Goal: Transaction & Acquisition: Purchase product/service

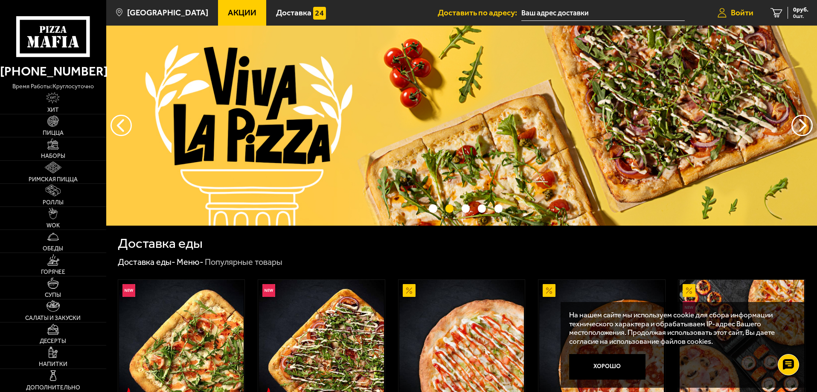
click at [736, 15] on span "Войти" at bounding box center [742, 13] width 23 height 8
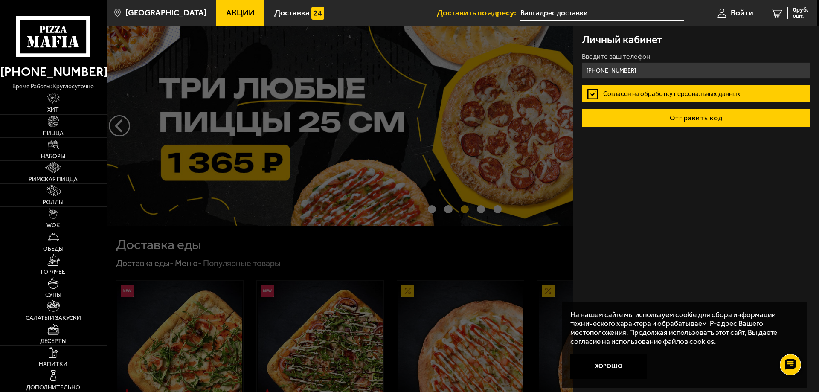
type input "[PHONE_NUMBER]"
click at [688, 117] on button "Отправить код" at bounding box center [696, 118] width 229 height 19
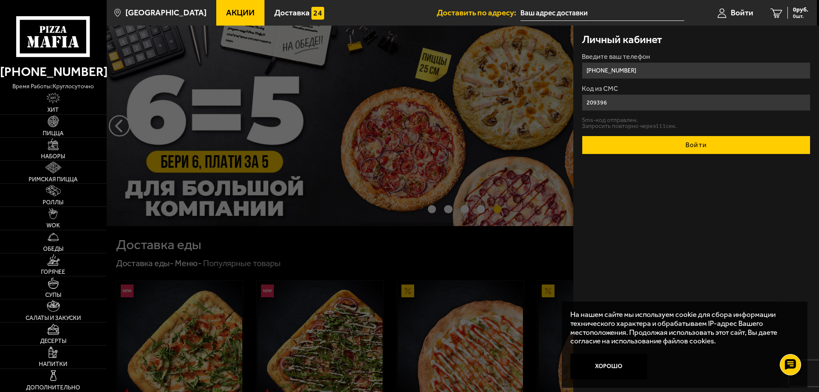
type input "209396"
click at [673, 146] on button "Войти" at bounding box center [696, 145] width 229 height 19
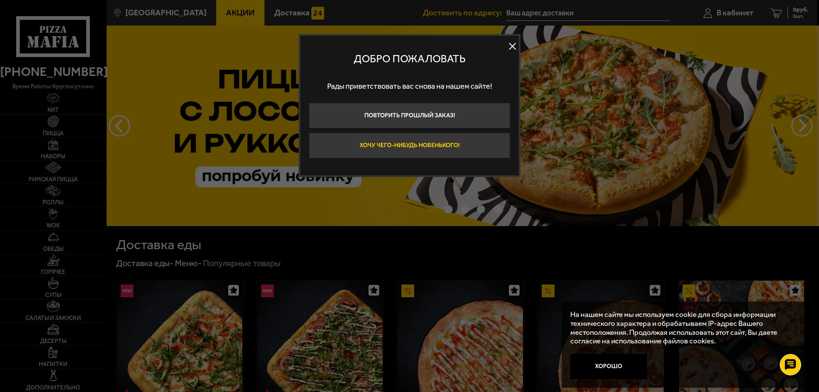
click at [416, 145] on button "Хочу чего-нибудь новенького!" at bounding box center [409, 146] width 201 height 26
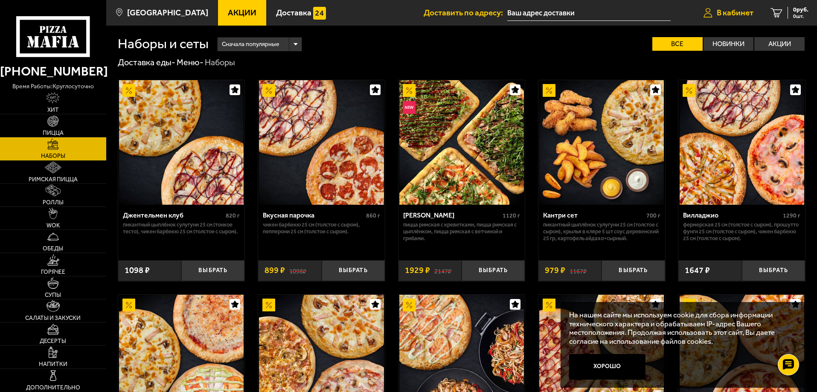
click at [739, 12] on span "В кабинет" at bounding box center [734, 13] width 37 height 8
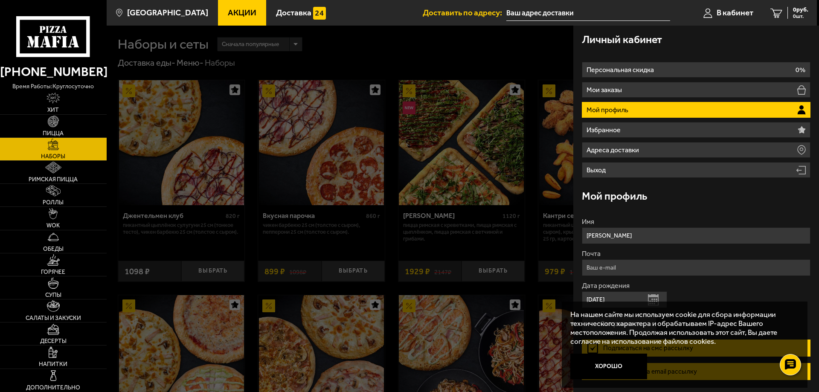
click at [599, 107] on p "Мой профиль" at bounding box center [608, 110] width 44 height 7
click at [800, 110] on icon at bounding box center [800, 111] width 7 height 3
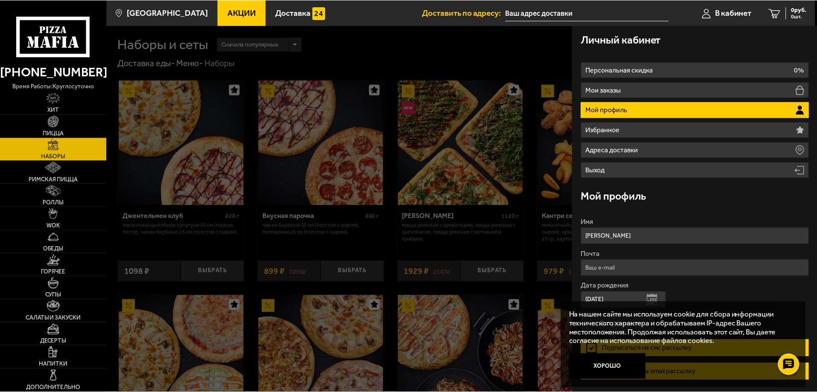
scroll to position [29, 0]
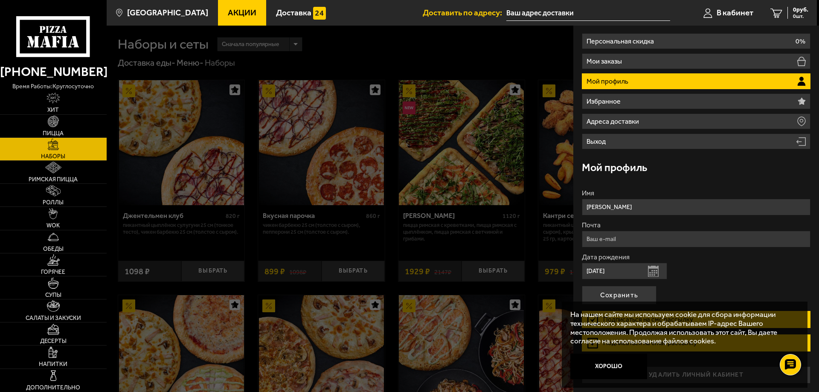
click at [613, 236] on input "Почта" at bounding box center [696, 239] width 229 height 17
type input "[EMAIL_ADDRESS][DOMAIN_NAME]"
click at [636, 296] on button "Сохранить" at bounding box center [619, 295] width 75 height 19
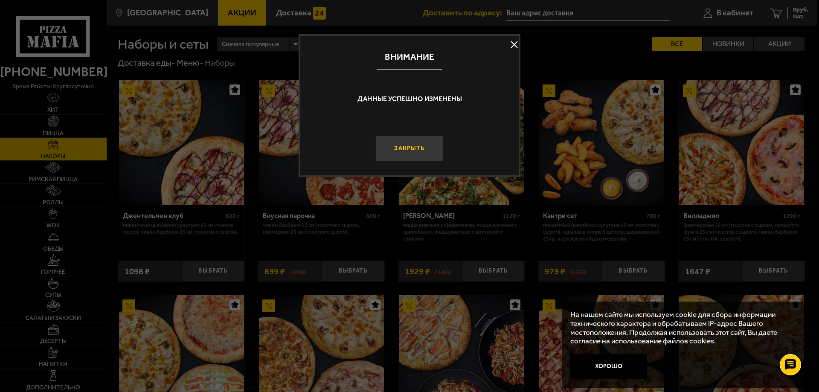
click at [423, 146] on button "Закрыть" at bounding box center [409, 149] width 68 height 26
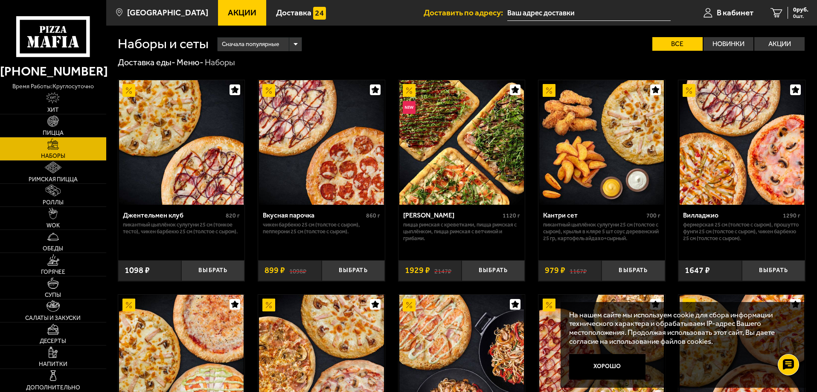
click at [228, 12] on span "Акции" at bounding box center [242, 13] width 29 height 8
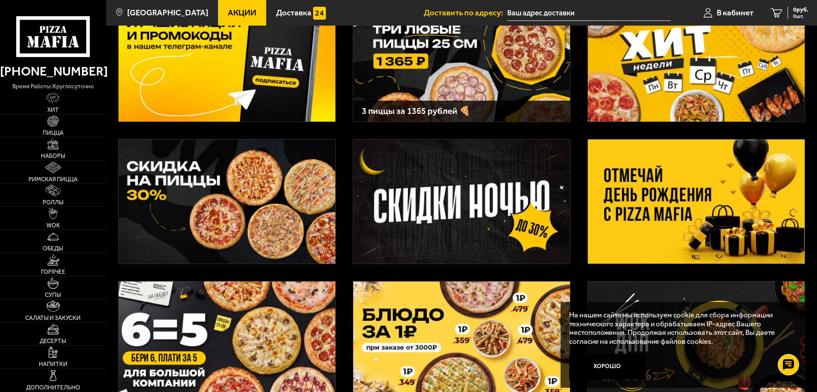
scroll to position [85, 0]
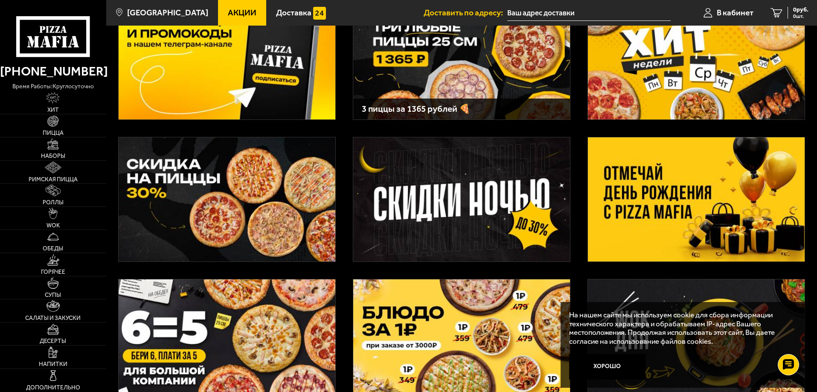
click at [650, 202] on img at bounding box center [696, 199] width 217 height 124
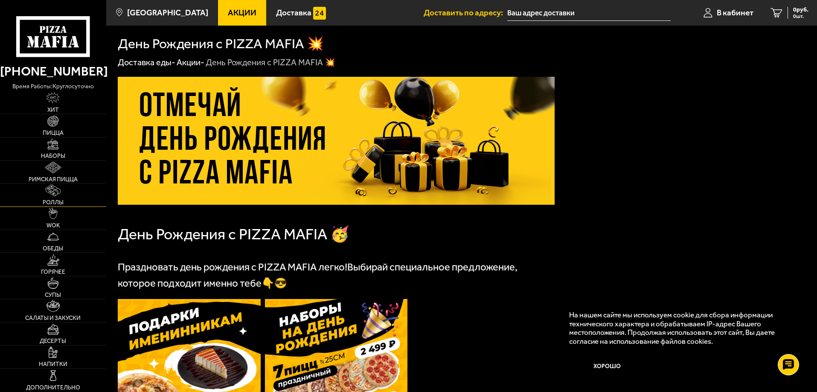
click at [56, 195] on img at bounding box center [53, 191] width 14 height 12
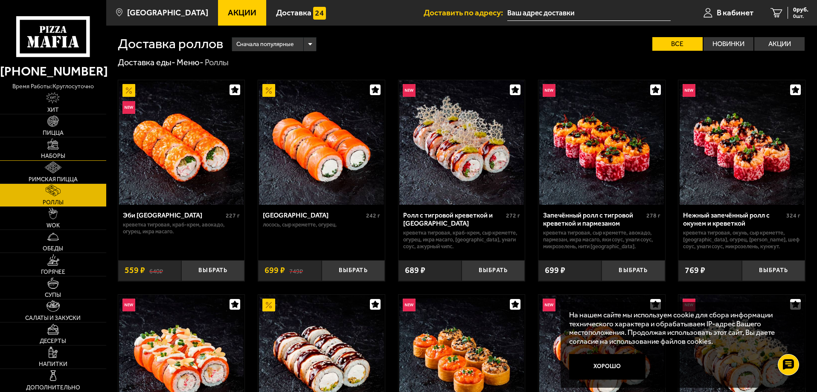
click at [56, 151] on link "Наборы" at bounding box center [53, 148] width 106 height 23
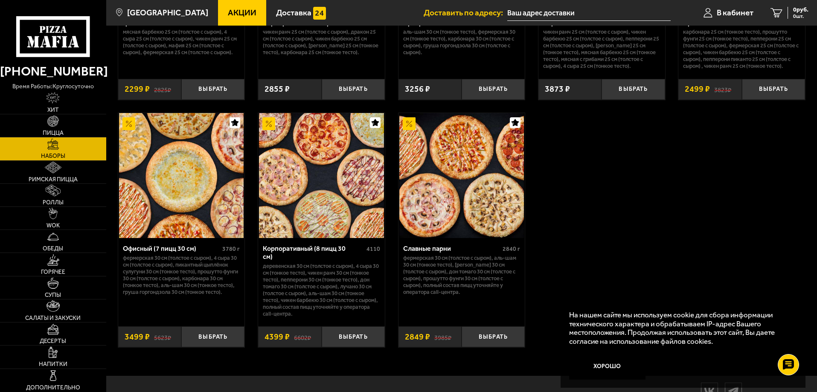
scroll to position [1316, 0]
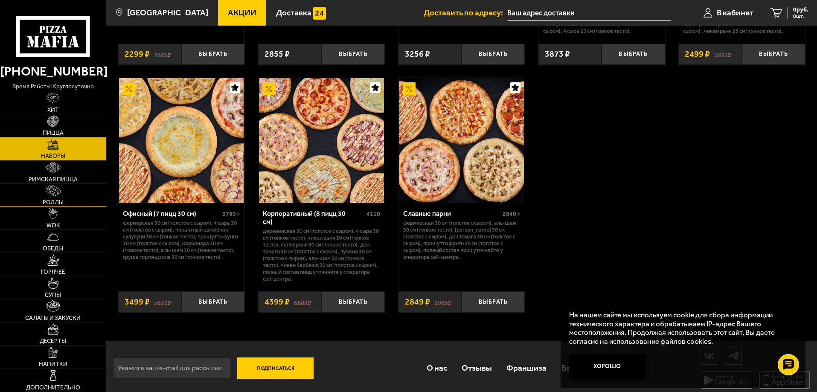
click at [52, 191] on img at bounding box center [53, 191] width 14 height 12
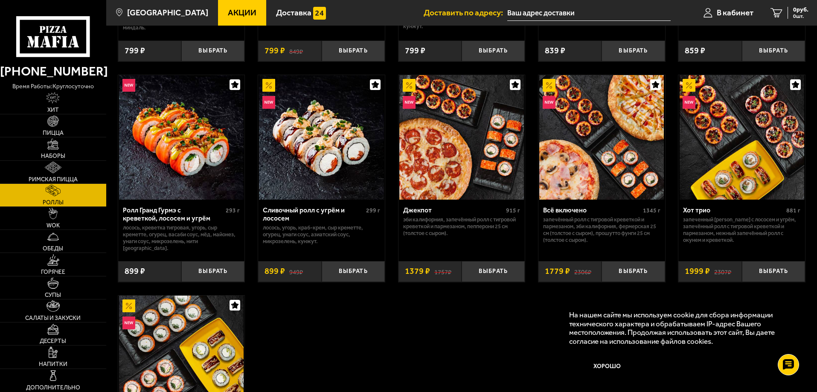
scroll to position [426, 0]
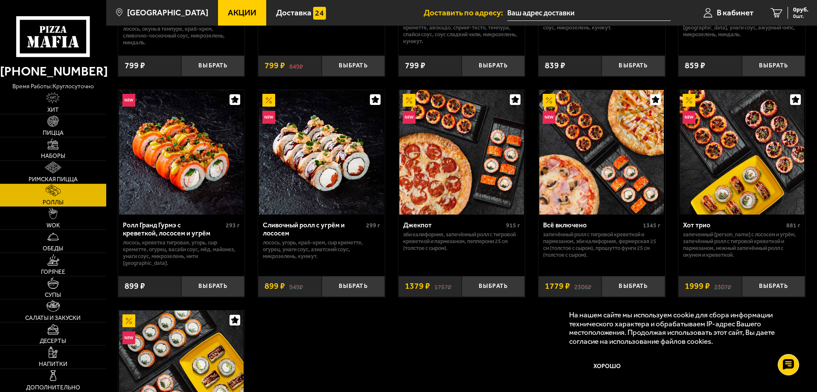
click at [758, 176] on img at bounding box center [741, 152] width 125 height 125
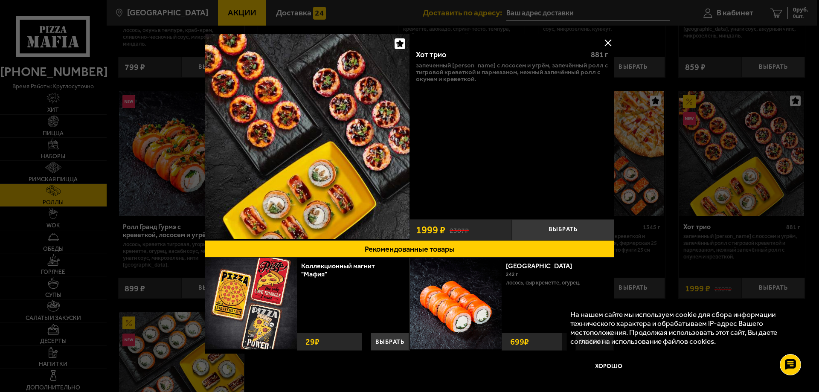
click at [606, 43] on button at bounding box center [607, 42] width 13 height 13
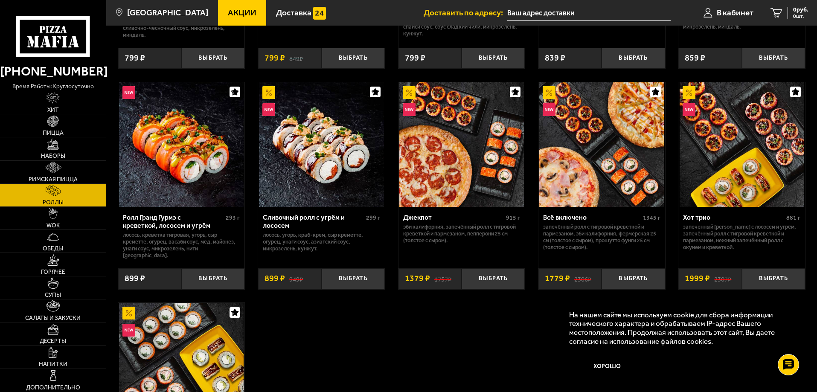
scroll to position [426, 0]
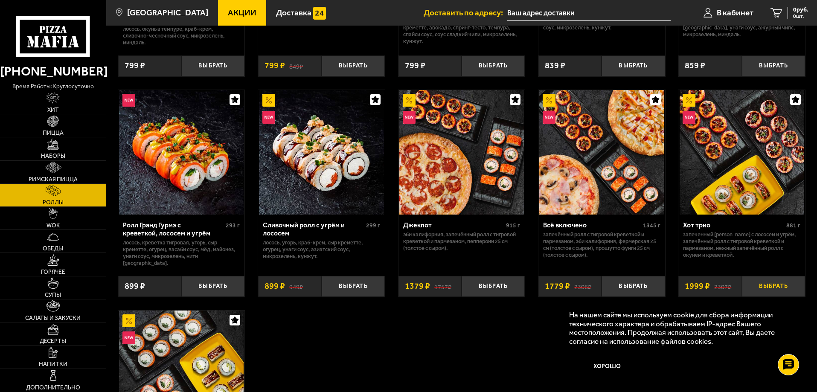
click at [776, 281] on button "Выбрать" at bounding box center [773, 286] width 63 height 21
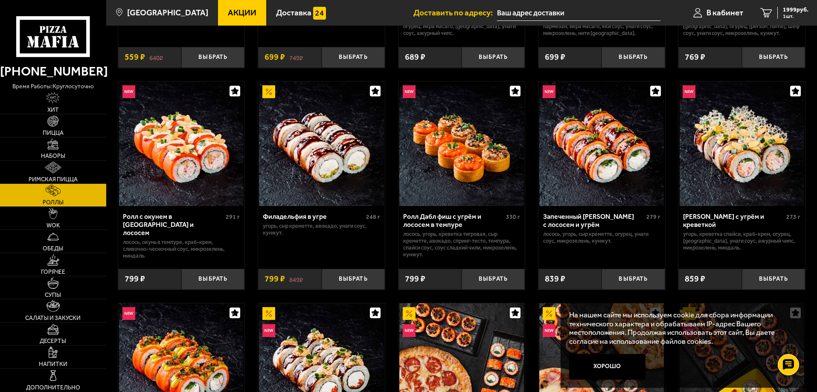
scroll to position [85, 0]
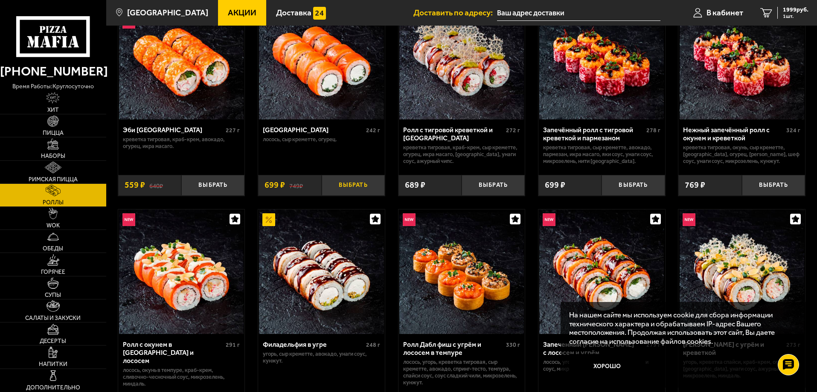
click at [349, 187] on button "Выбрать" at bounding box center [353, 185] width 63 height 21
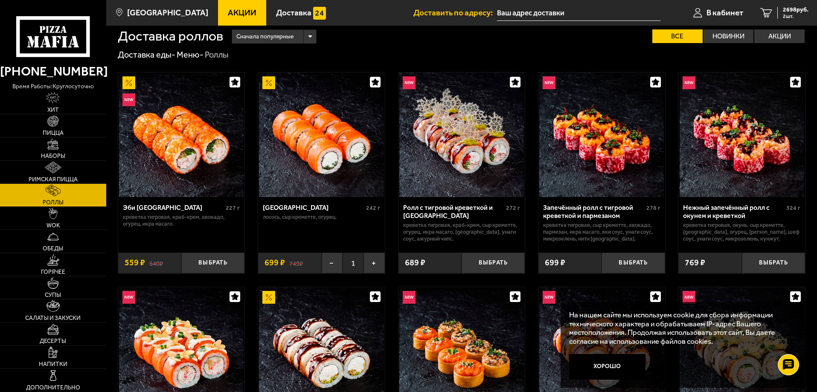
scroll to position [0, 0]
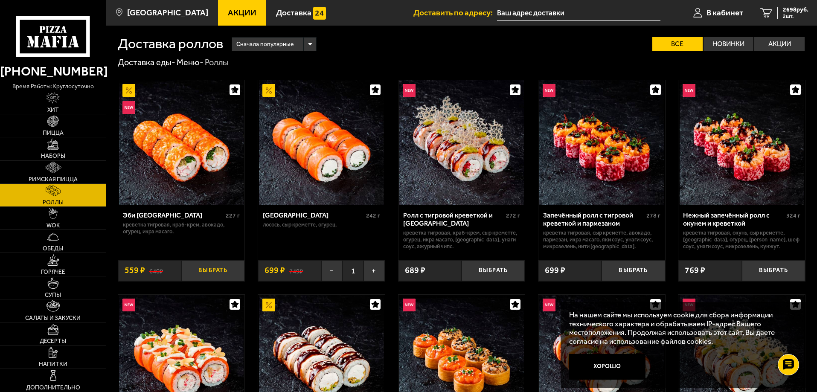
click at [218, 269] on button "Выбрать" at bounding box center [212, 270] width 63 height 21
click at [195, 274] on button "−" at bounding box center [191, 270] width 21 height 21
click at [789, 14] on span "2 шт." at bounding box center [796, 16] width 26 height 5
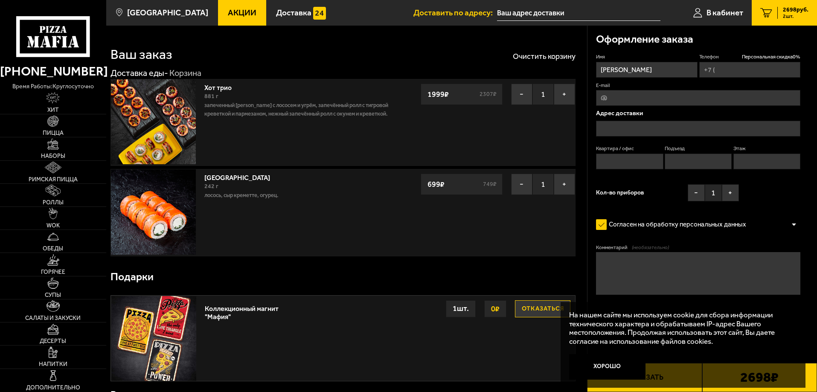
type input "[PHONE_NUMBER]"
type input "[STREET_ADDRESS][PERSON_NAME]"
type input "33"
type input "[STREET_ADDRESS][PERSON_NAME]"
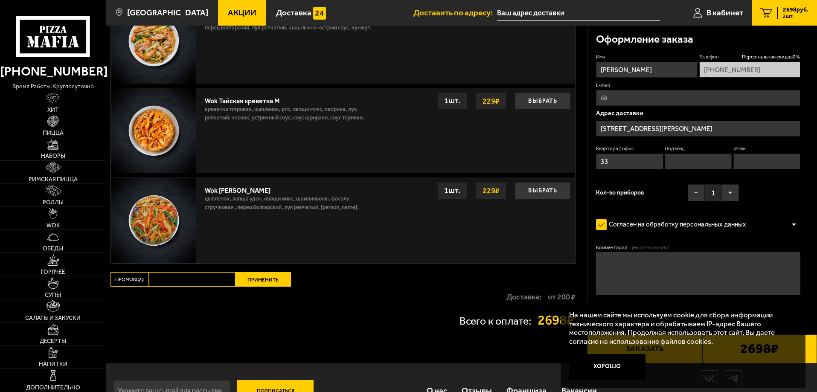
scroll to position [692, 0]
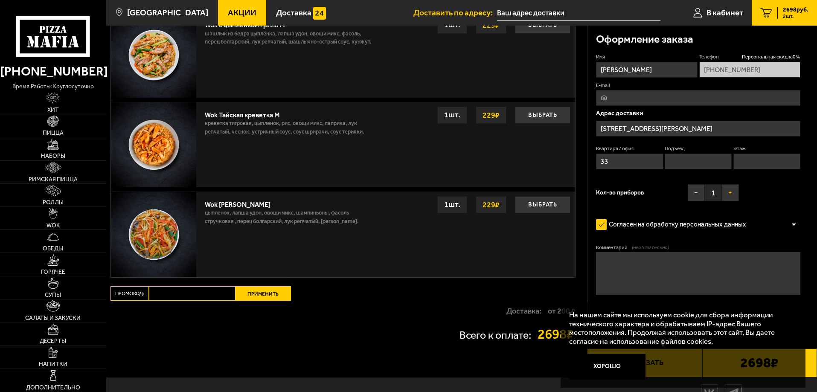
click at [731, 191] on button "+" at bounding box center [730, 192] width 17 height 17
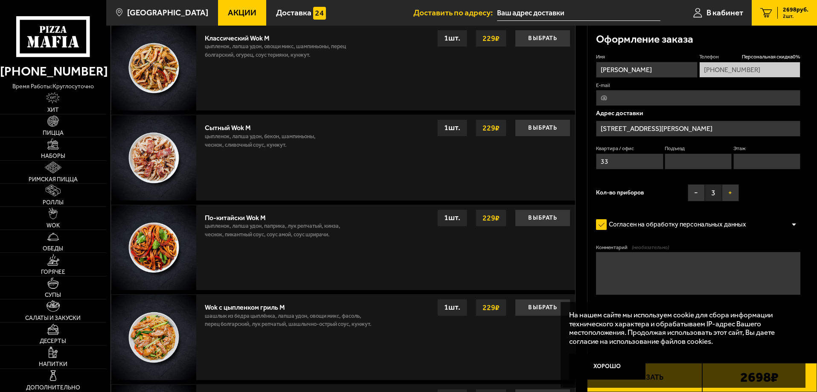
scroll to position [394, 0]
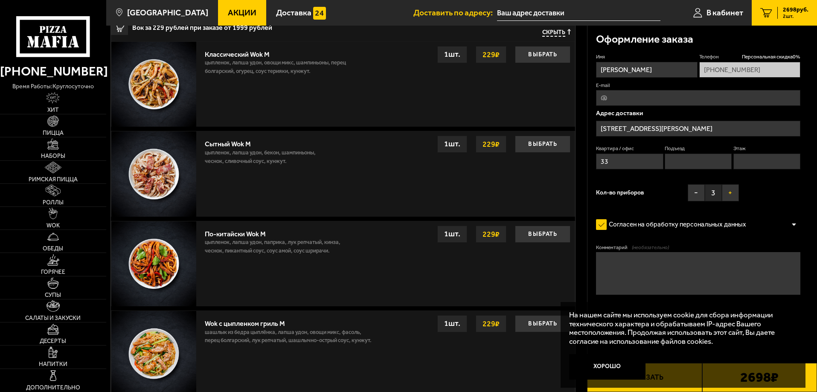
click at [733, 190] on button "+" at bounding box center [730, 192] width 17 height 17
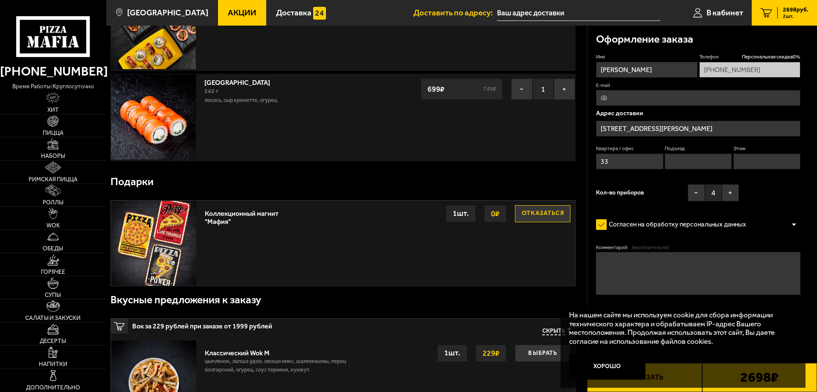
scroll to position [0, 0]
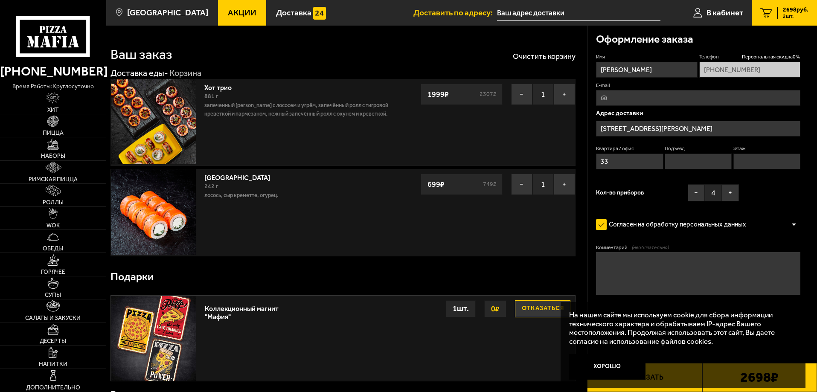
click at [616, 101] on input "E-mail" at bounding box center [698, 98] width 204 height 16
click at [611, 98] on input "E-mail" at bounding box center [698, 98] width 204 height 16
type input "ф"
type input "[EMAIL_ADDRESS][DOMAIN_NAME]"
click at [739, 162] on input "Этаж" at bounding box center [766, 162] width 67 height 16
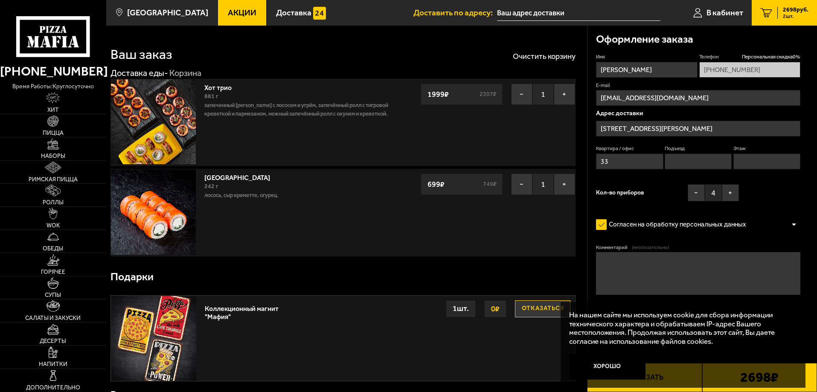
type input "1"
click at [685, 163] on input "Подъезд" at bounding box center [697, 162] width 67 height 16
type input "33"
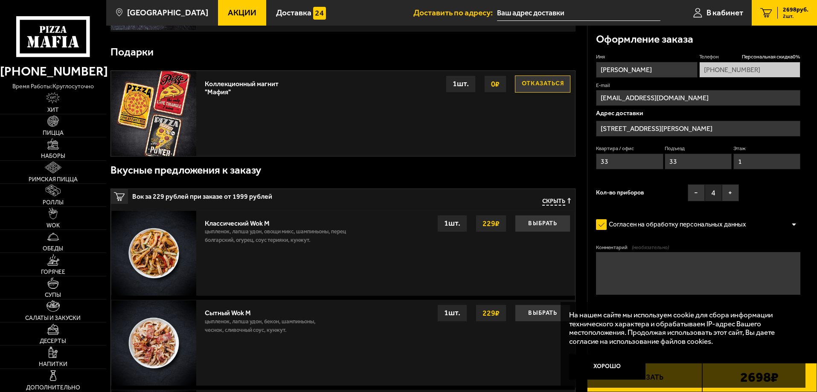
scroll to position [299, 0]
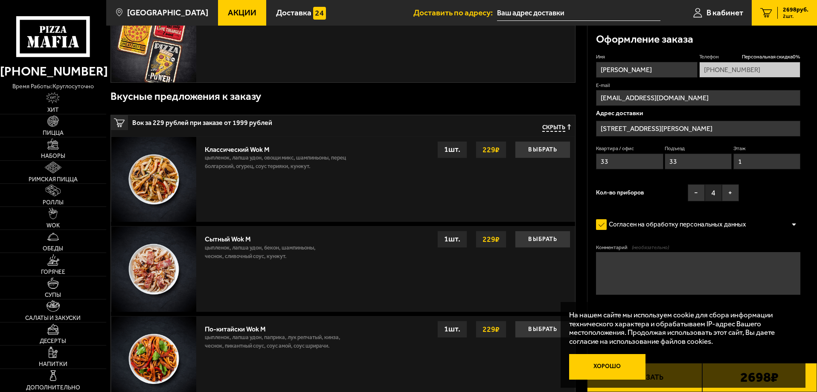
click at [609, 368] on button "Хорошо" at bounding box center [607, 367] width 77 height 26
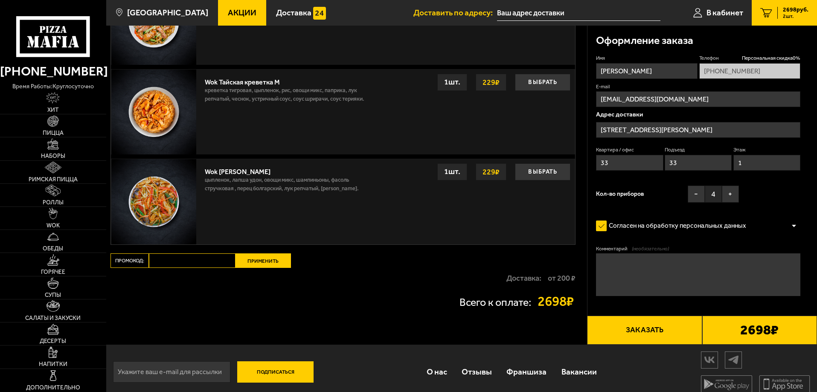
scroll to position [735, 0]
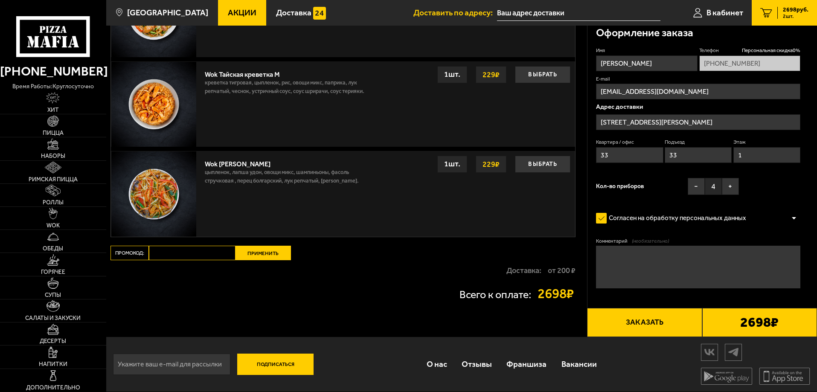
drag, startPoint x: 642, startPoint y: 323, endPoint x: 635, endPoint y: 371, distance: 48.7
click at [634, 321] on button "Заказать" at bounding box center [644, 322] width 115 height 29
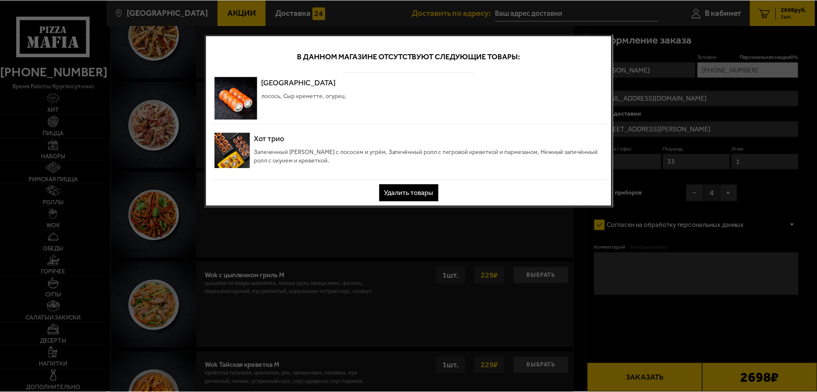
scroll to position [0, 0]
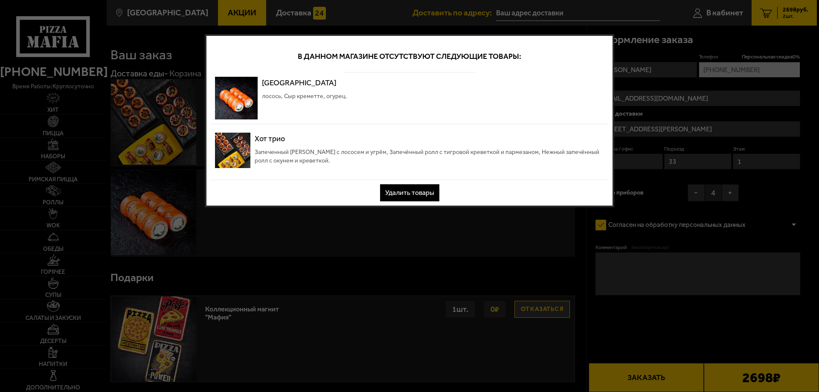
click at [406, 194] on button "Удалить товары" at bounding box center [409, 192] width 59 height 17
